Goal: Find specific page/section: Find specific page/section

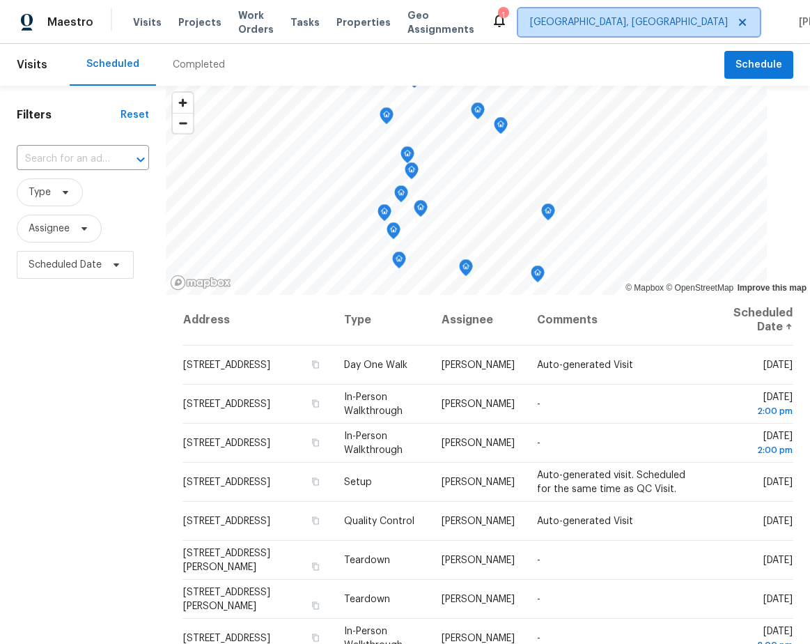
click at [611, 20] on span "[GEOGRAPHIC_DATA], [GEOGRAPHIC_DATA]" at bounding box center [629, 22] width 198 height 14
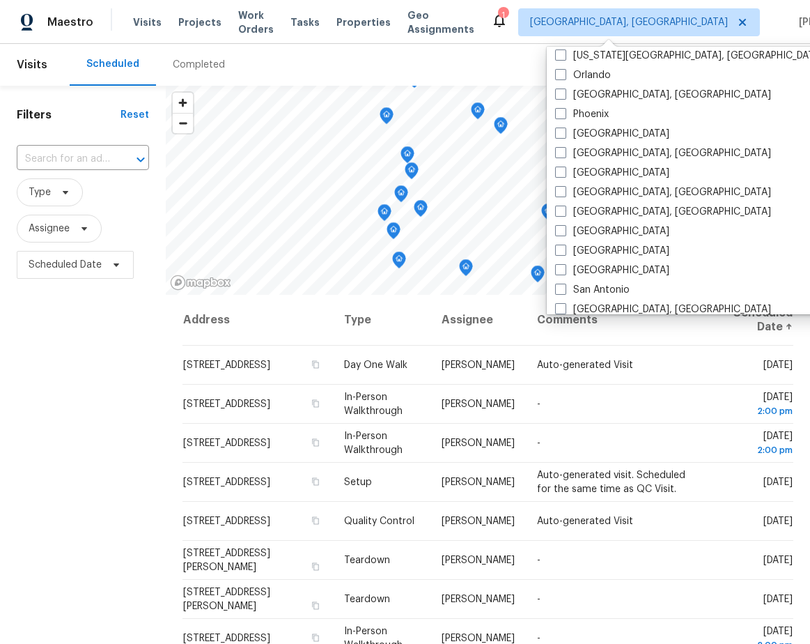
scroll to position [764, 0]
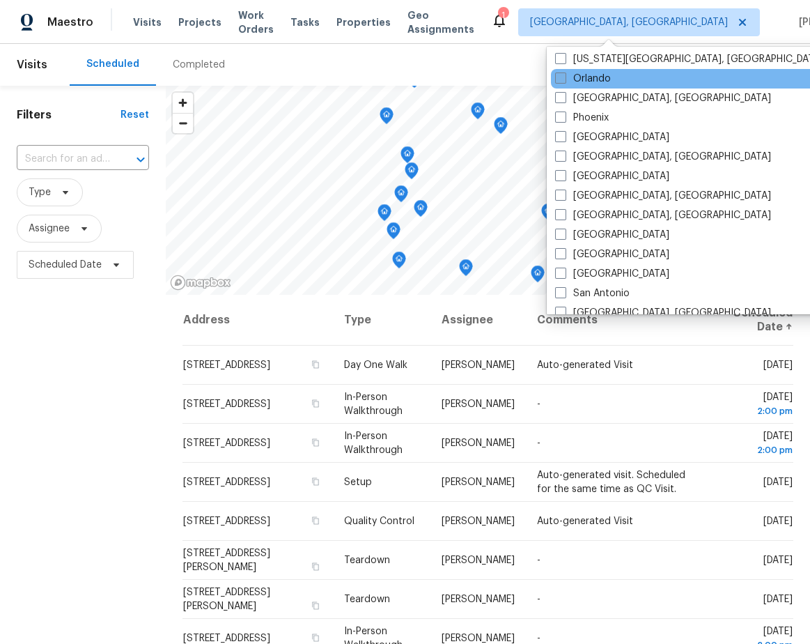
click at [559, 75] on span at bounding box center [560, 77] width 11 height 11
click at [559, 75] on input "Orlando" at bounding box center [559, 76] width 9 height 9
checkbox input "true"
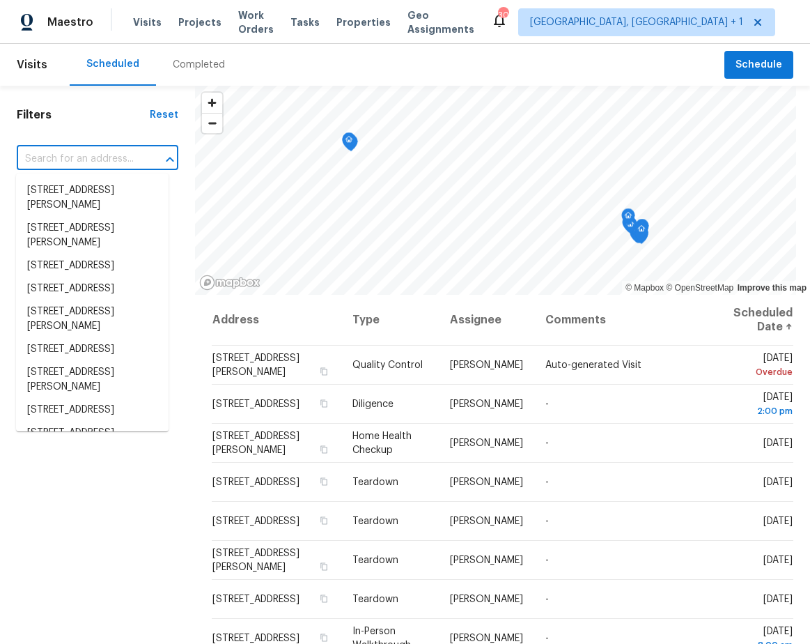
click at [65, 158] on input "text" at bounding box center [78, 159] width 123 height 22
paste input "[STREET_ADDRESS]"
type input "[STREET_ADDRESS]"
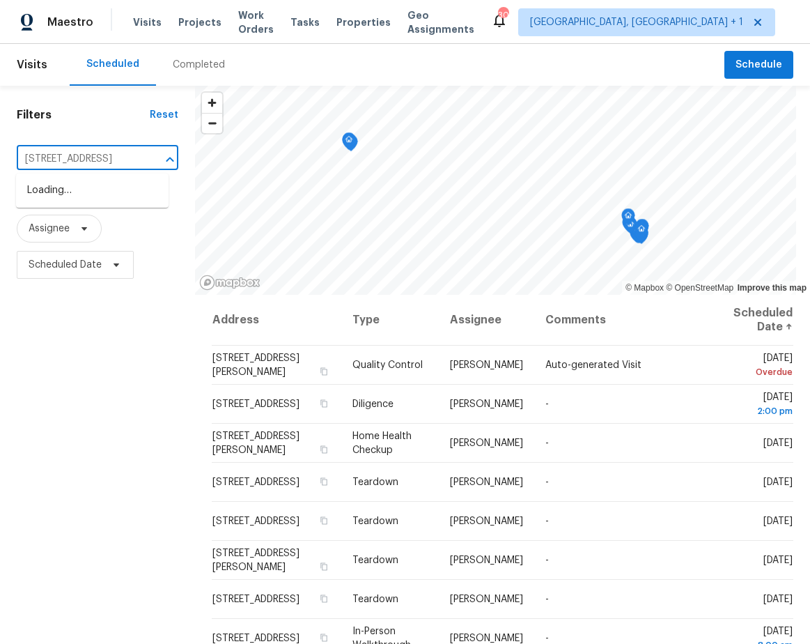
scroll to position [0, 43]
click at [68, 194] on li "[STREET_ADDRESS]" at bounding box center [92, 190] width 153 height 23
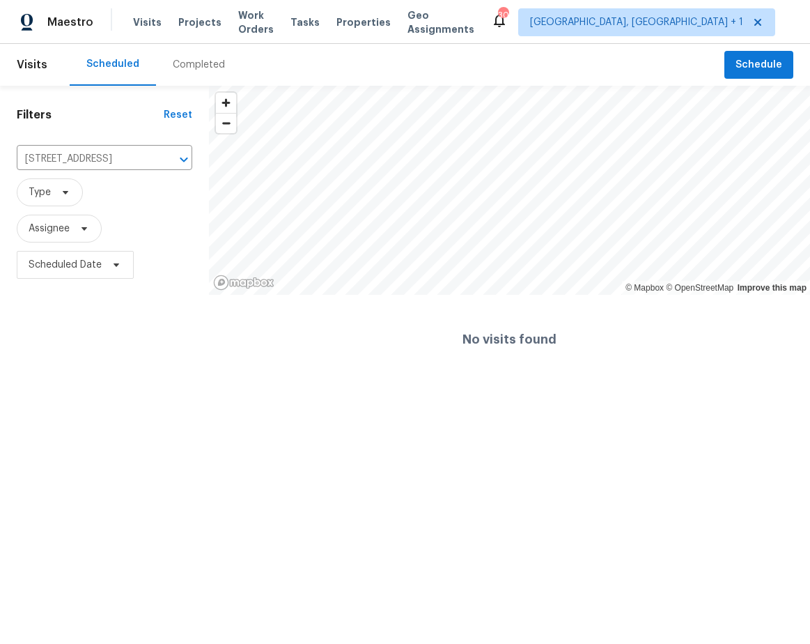
click at [199, 54] on div "Completed" at bounding box center [199, 65] width 86 height 42
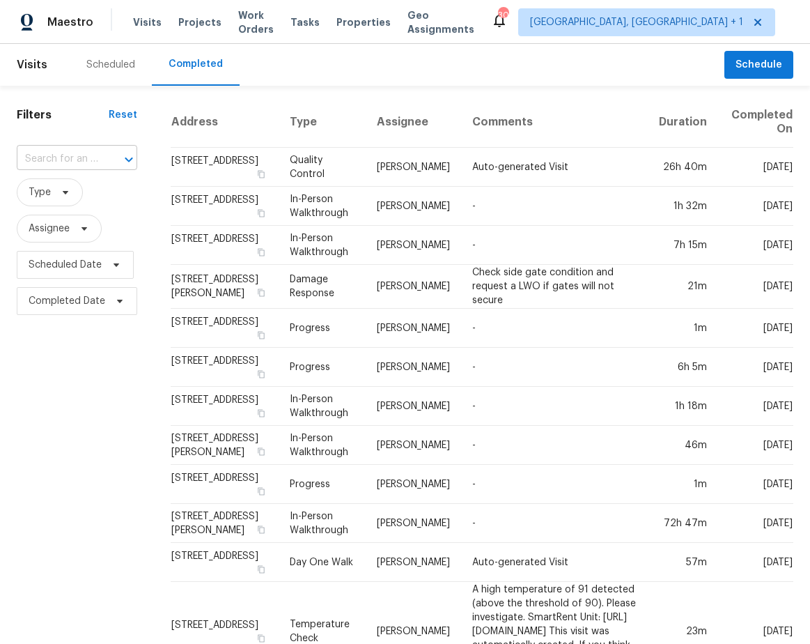
click at [49, 152] on input "text" at bounding box center [58, 159] width 82 height 22
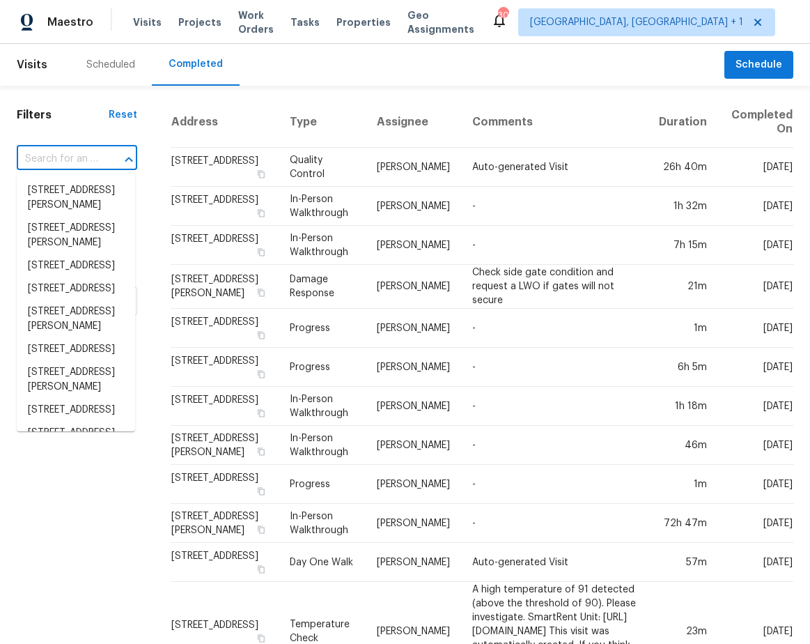
paste input "[STREET_ADDRESS]"
type input "[STREET_ADDRESS]"
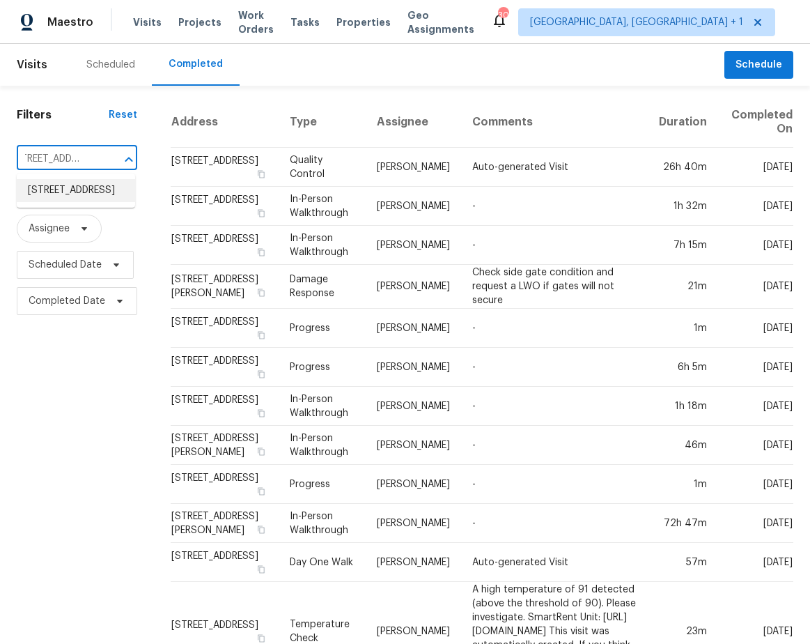
click at [67, 186] on li "[STREET_ADDRESS]" at bounding box center [76, 190] width 118 height 23
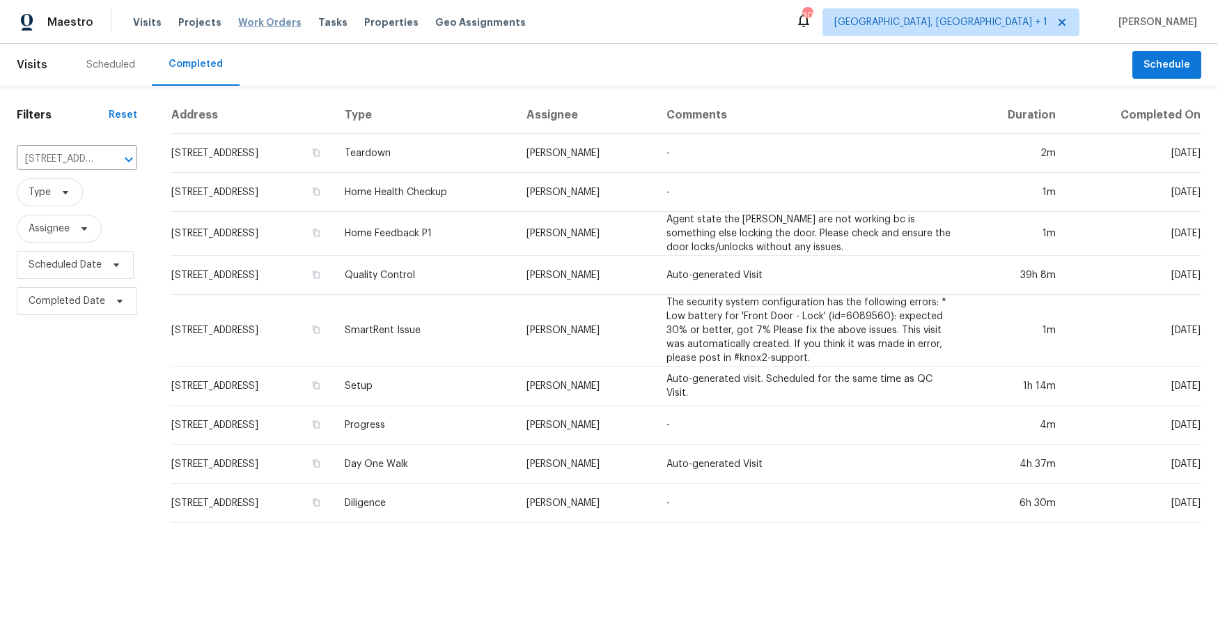
click at [277, 24] on span "Work Orders" at bounding box center [269, 22] width 63 height 14
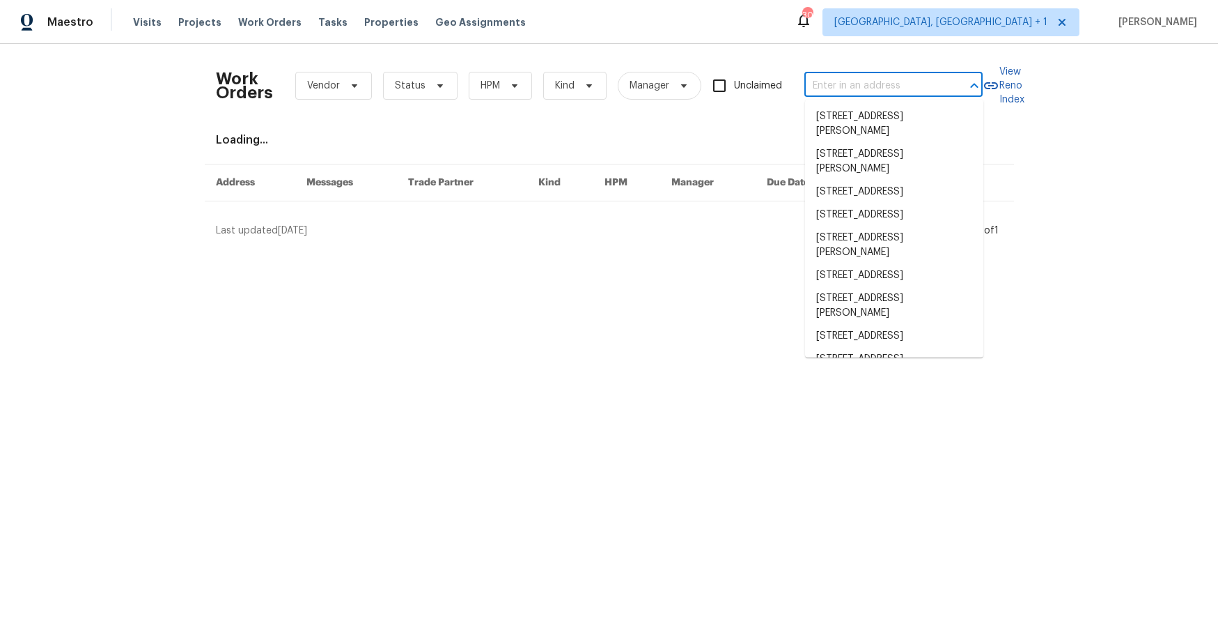
click at [810, 89] on input "text" at bounding box center [874, 86] width 139 height 22
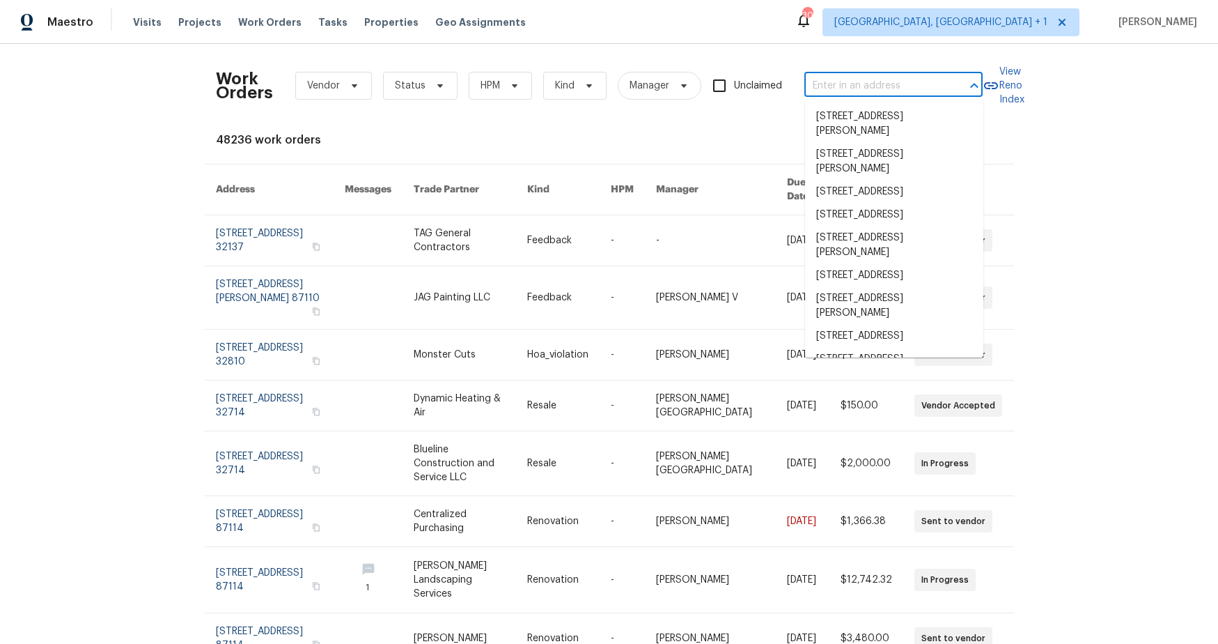
paste input "[STREET_ADDRESS]"
type input "[STREET_ADDRESS]"
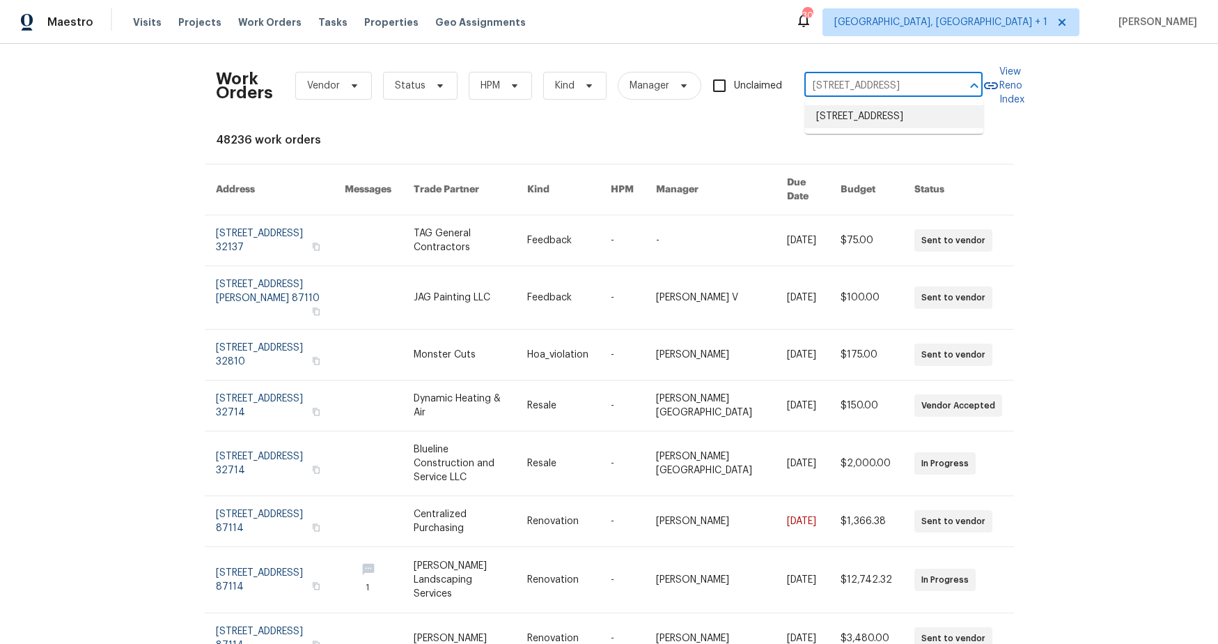
click at [810, 109] on li "[STREET_ADDRESS]" at bounding box center [894, 116] width 178 height 23
